Goal: Find specific page/section: Find specific page/section

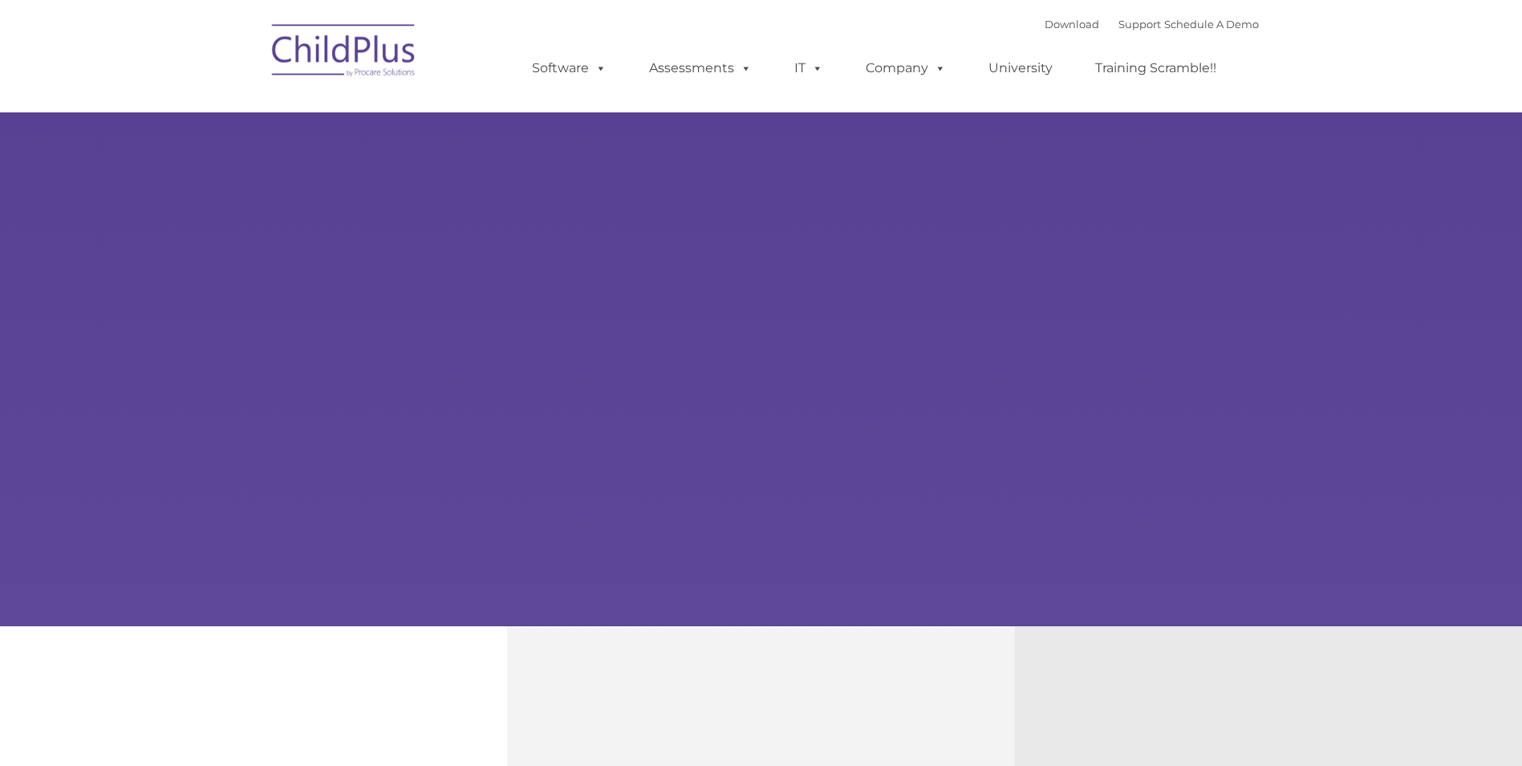
type input ""
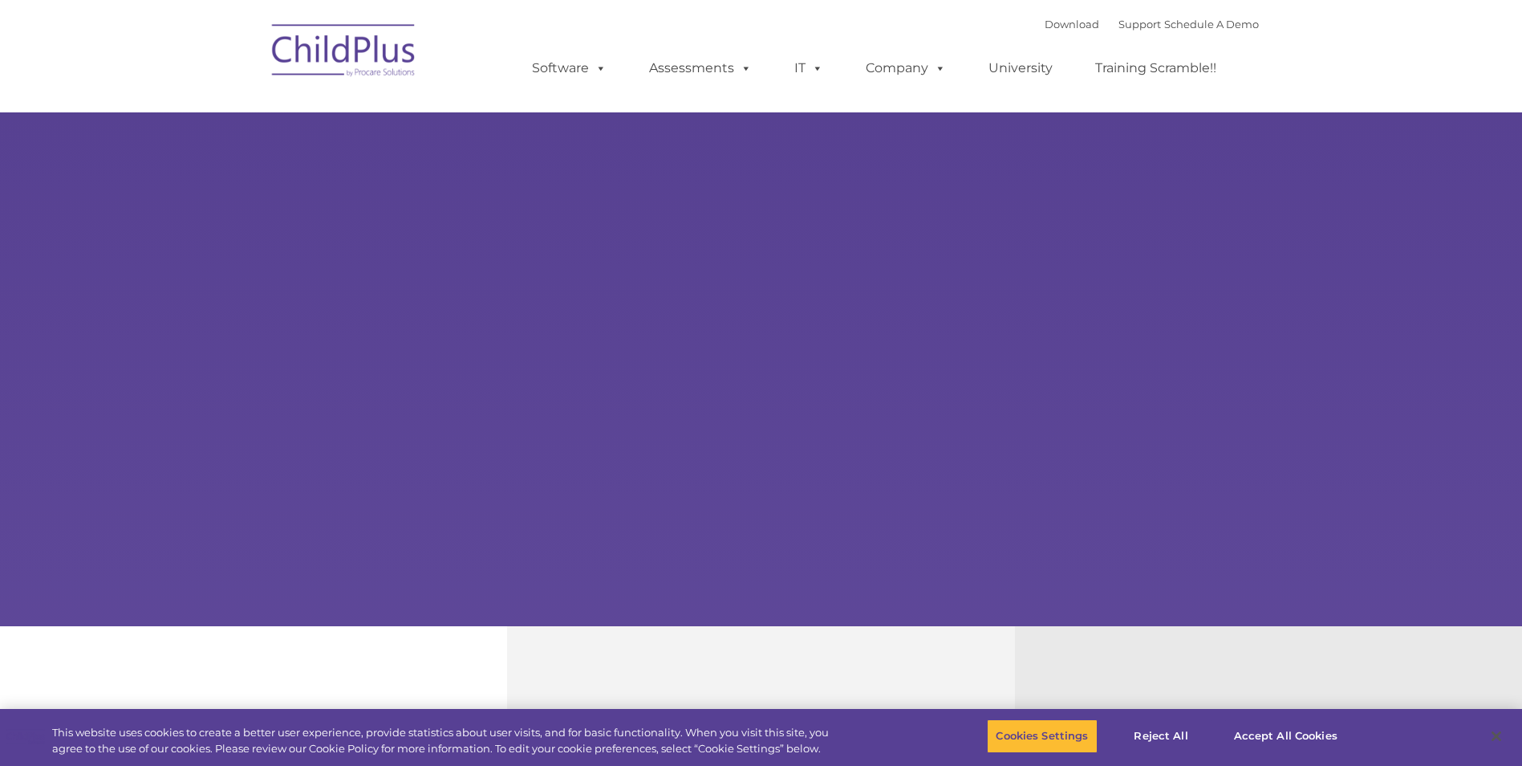
select select "MEDIUM"
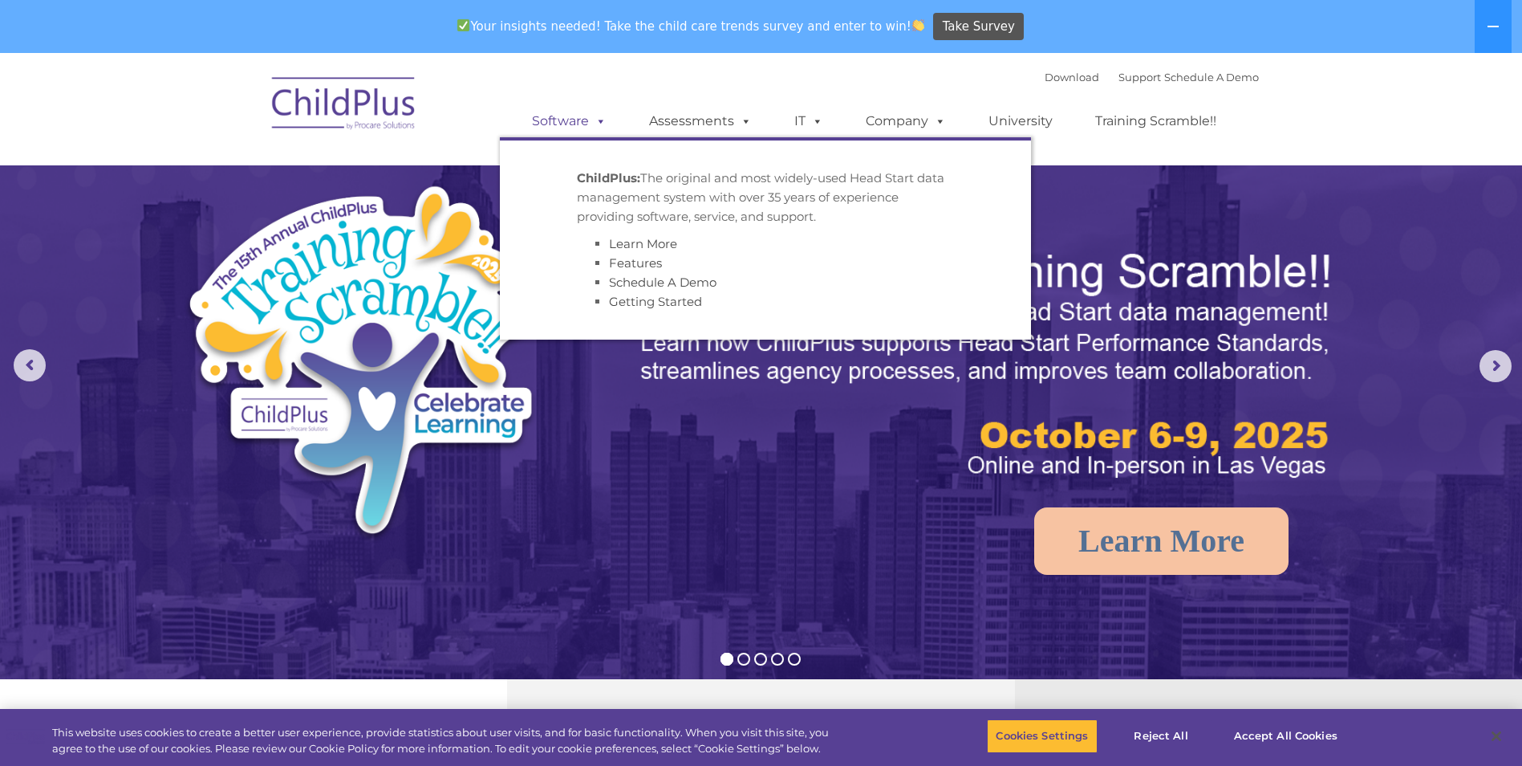
click at [594, 123] on span at bounding box center [598, 120] width 18 height 15
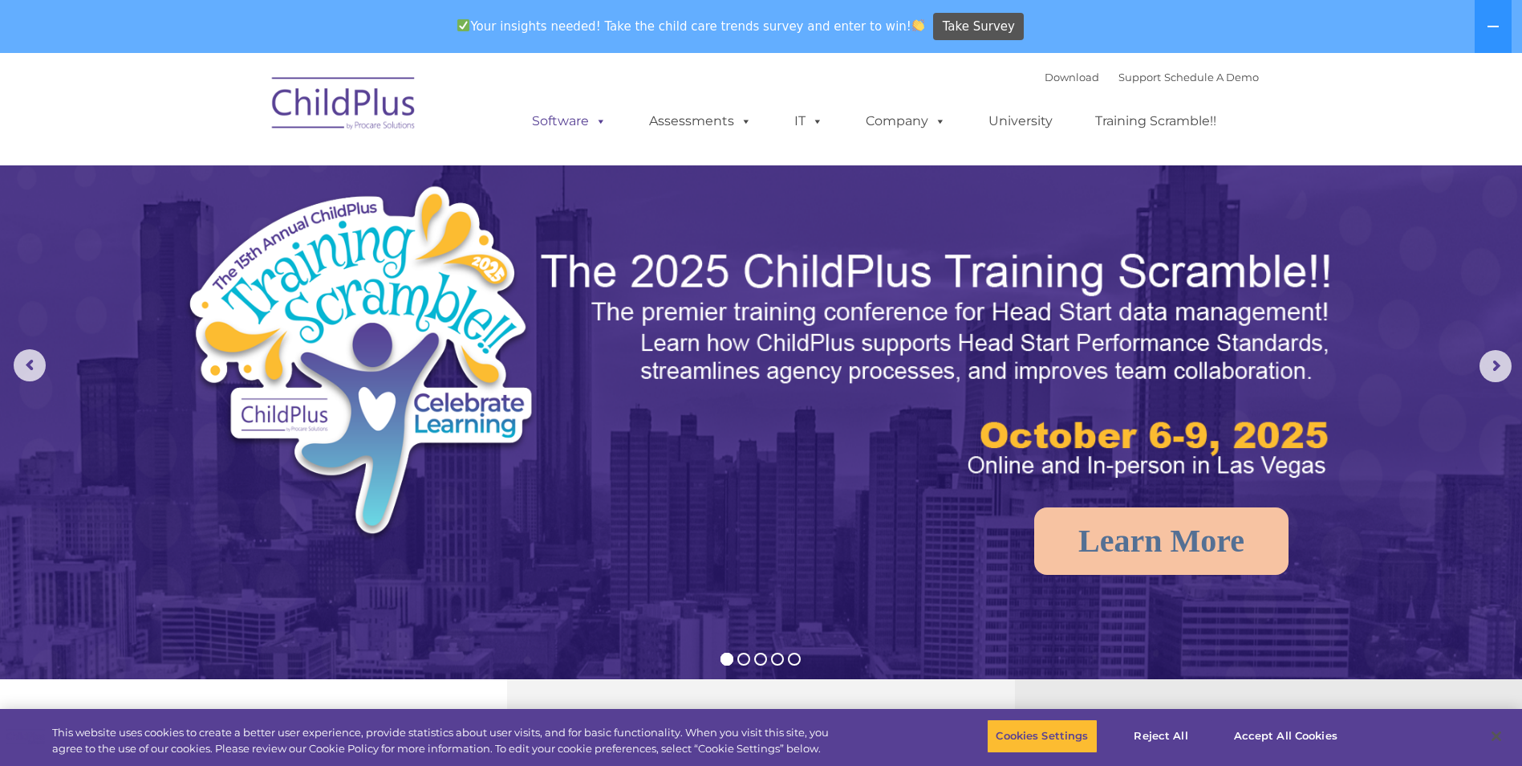
click at [554, 127] on link "Software" at bounding box center [569, 121] width 107 height 32
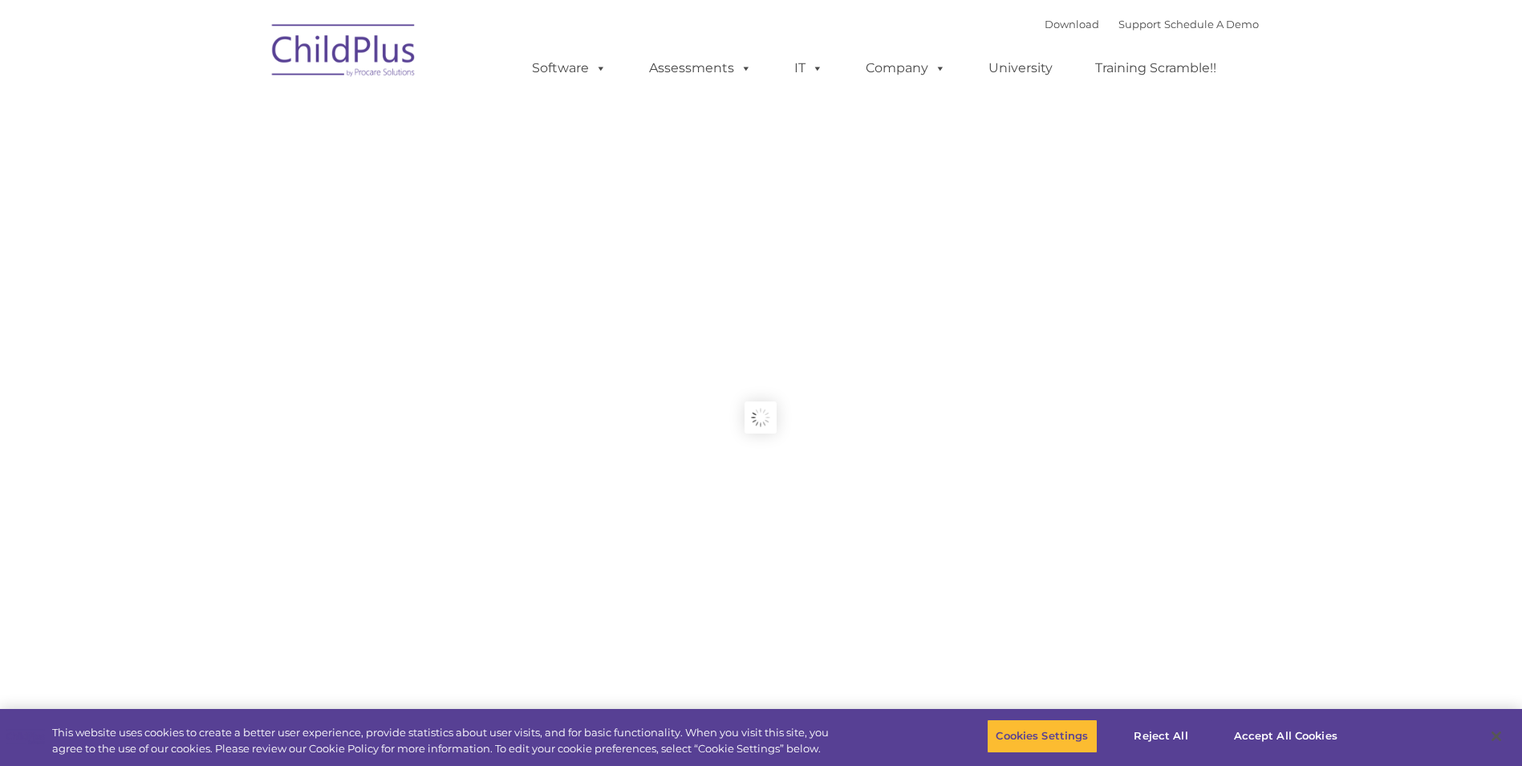
type input ""
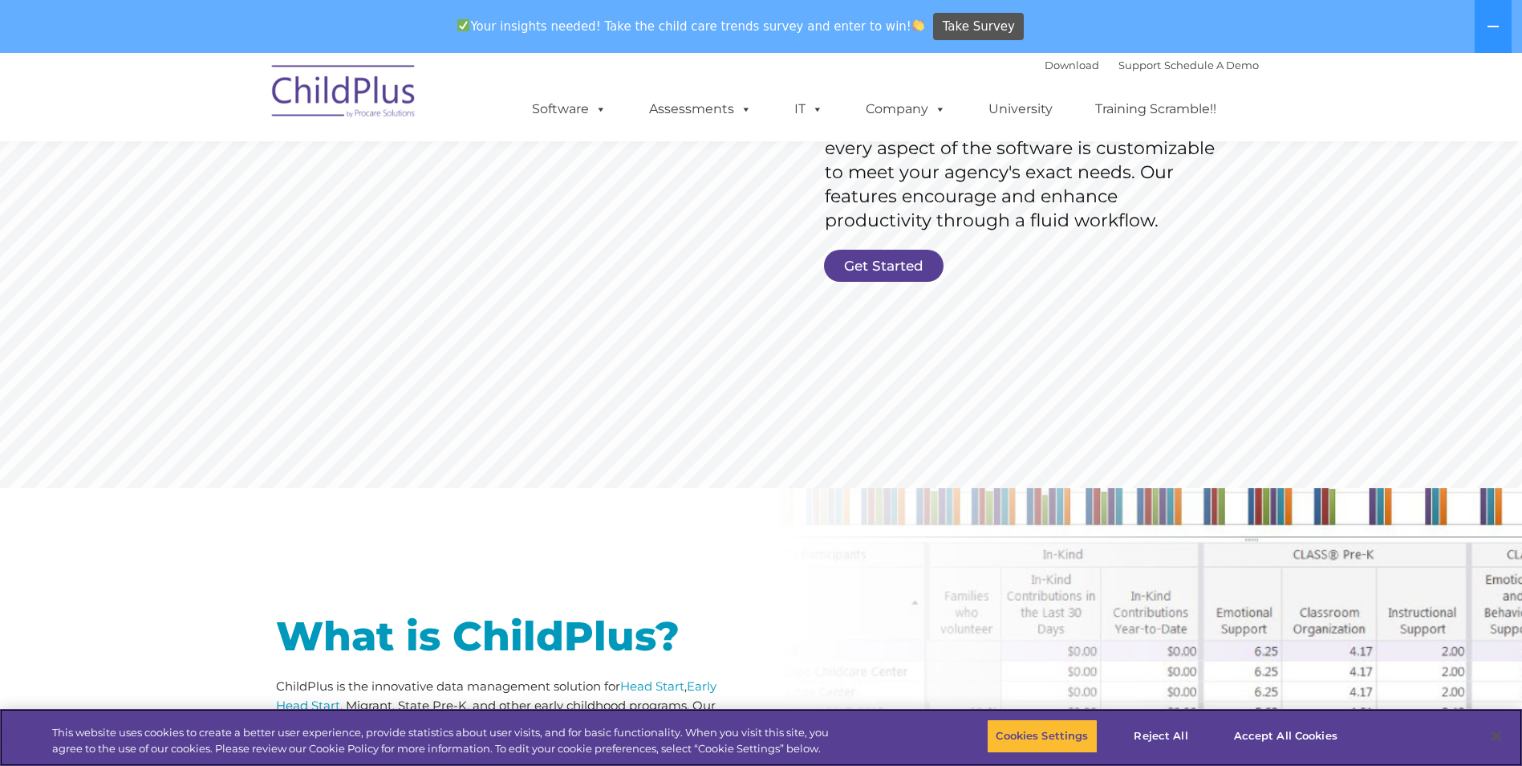
scroll to position [364, 0]
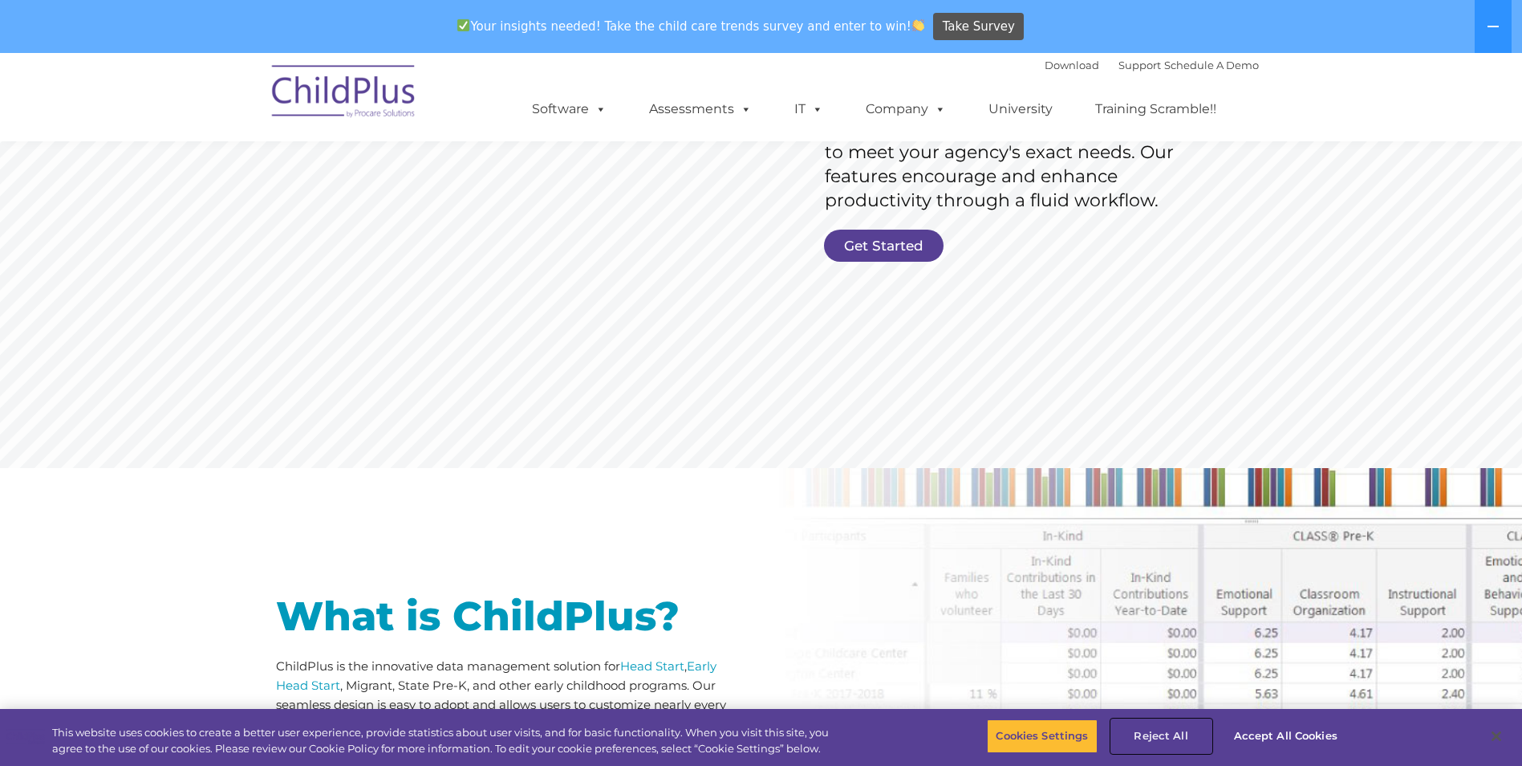
click at [1135, 736] on button "Reject All" at bounding box center [1161, 736] width 100 height 34
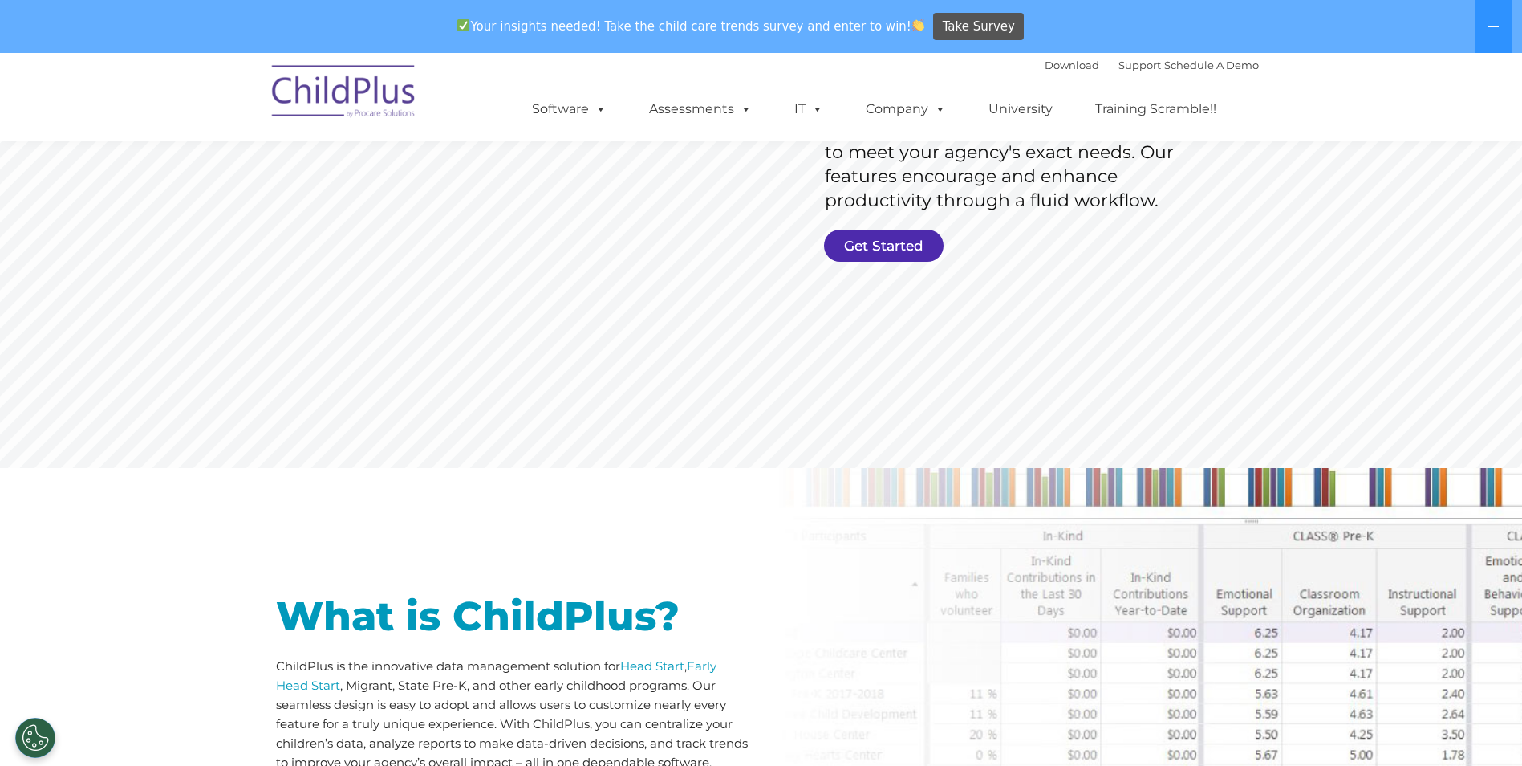
click at [913, 254] on link "Get Started" at bounding box center [884, 246] width 120 height 32
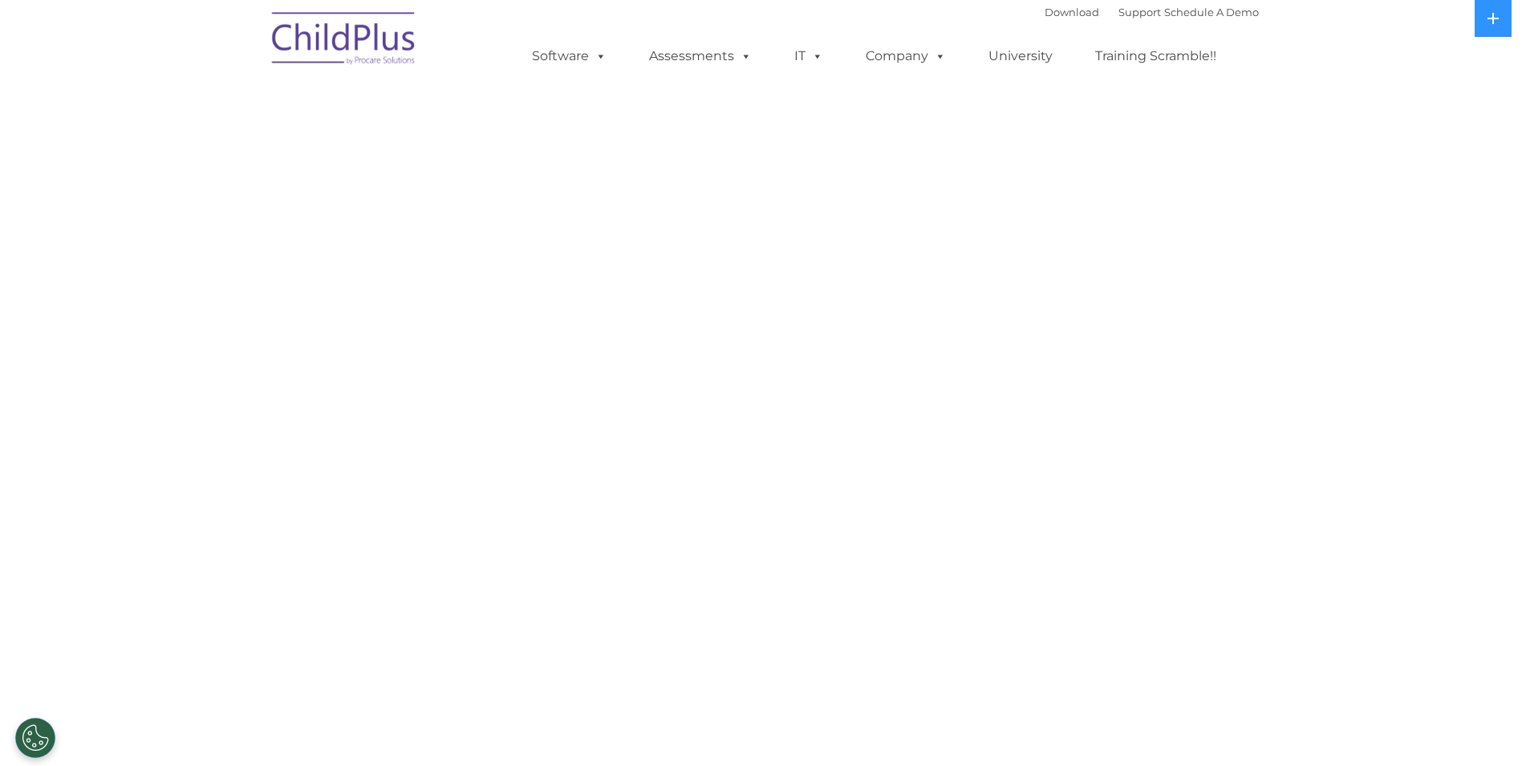
select select "MEDIUM"
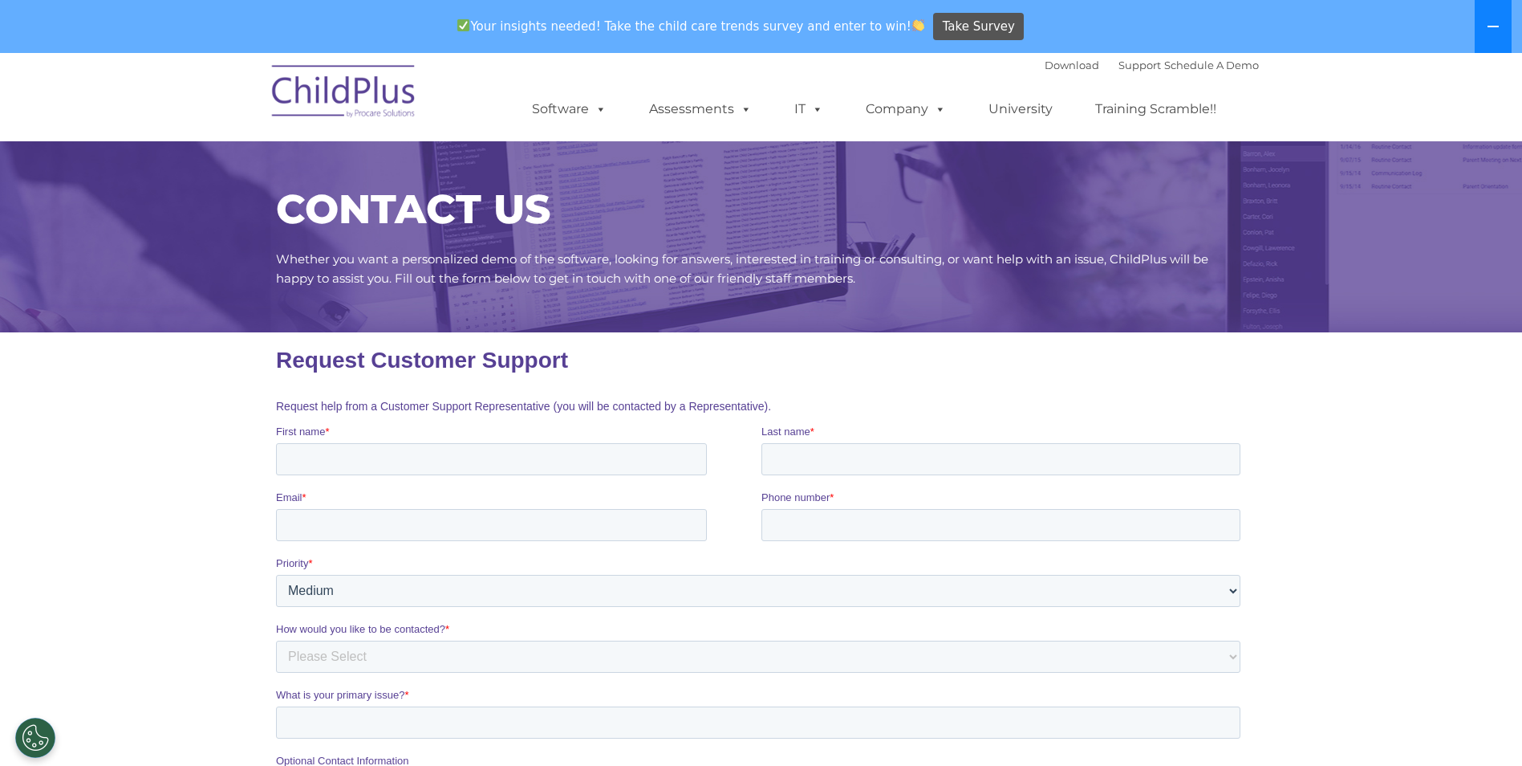
click at [1498, 22] on icon at bounding box center [1493, 26] width 13 height 13
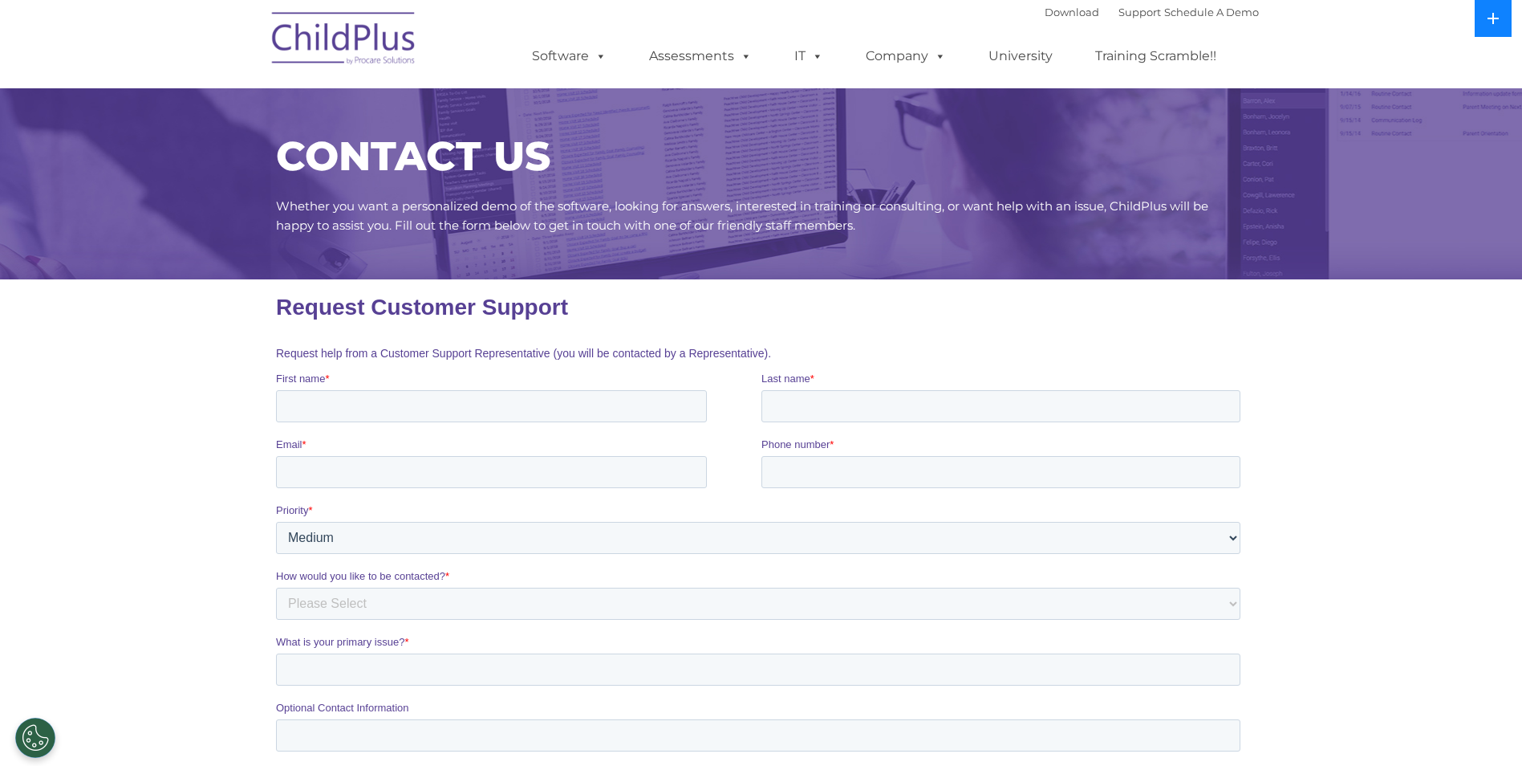
click at [1498, 22] on icon at bounding box center [1493, 18] width 13 height 13
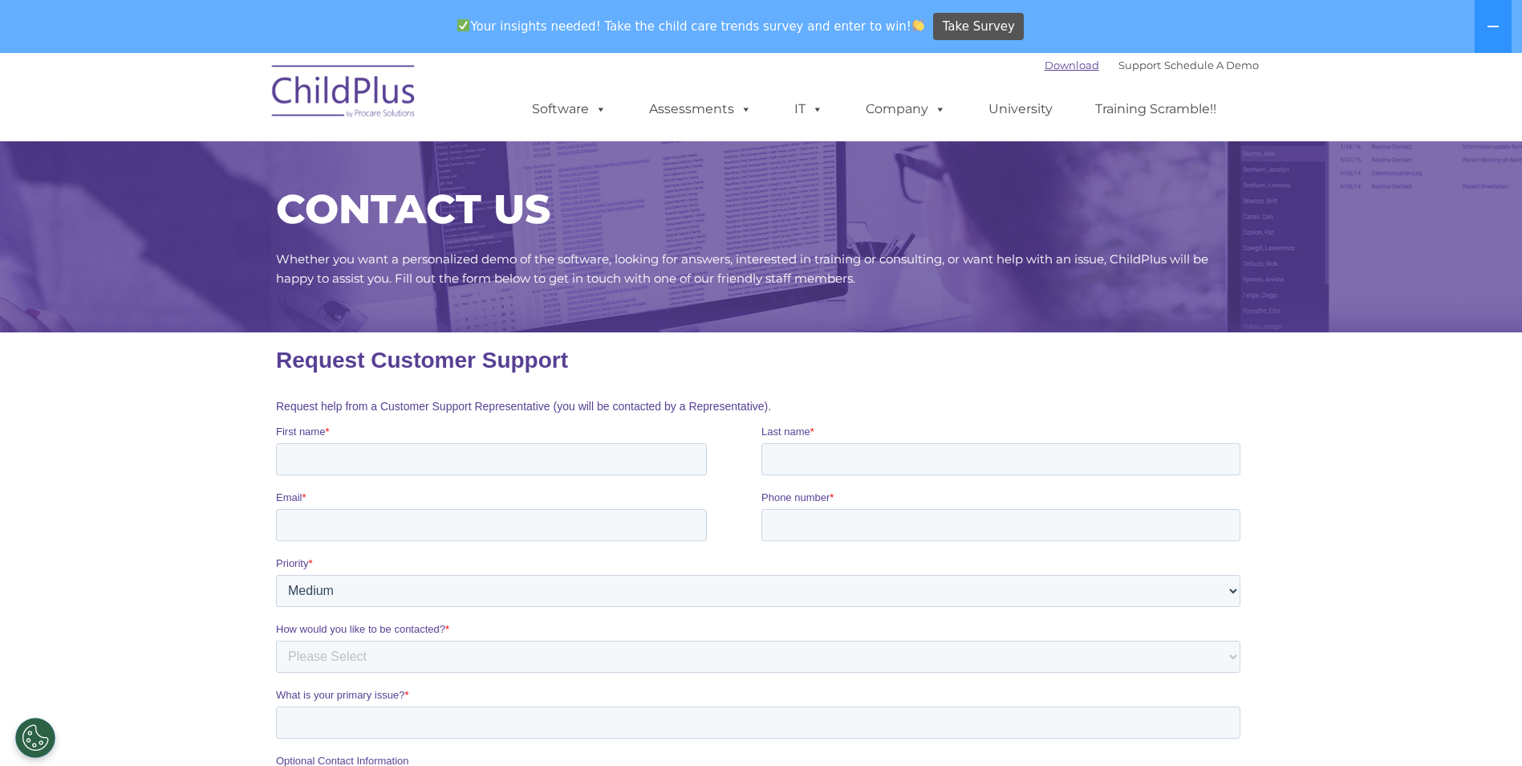
click at [1067, 64] on link "Download" at bounding box center [1072, 65] width 55 height 13
